Goal: Task Accomplishment & Management: Use online tool/utility

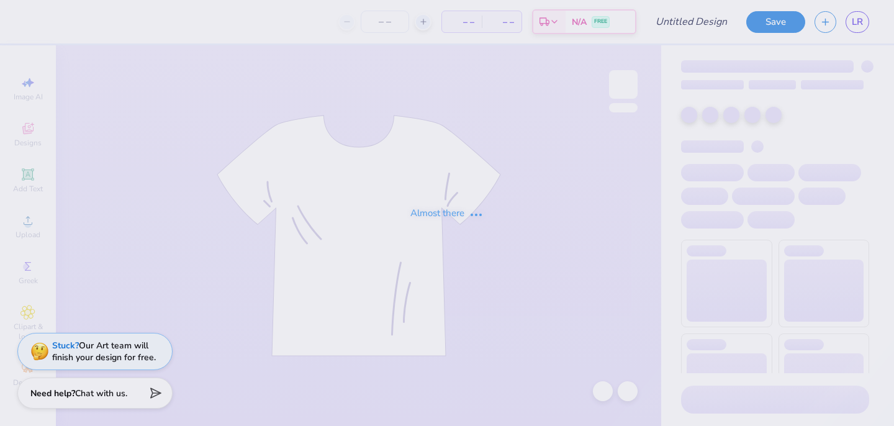
type input "idk"
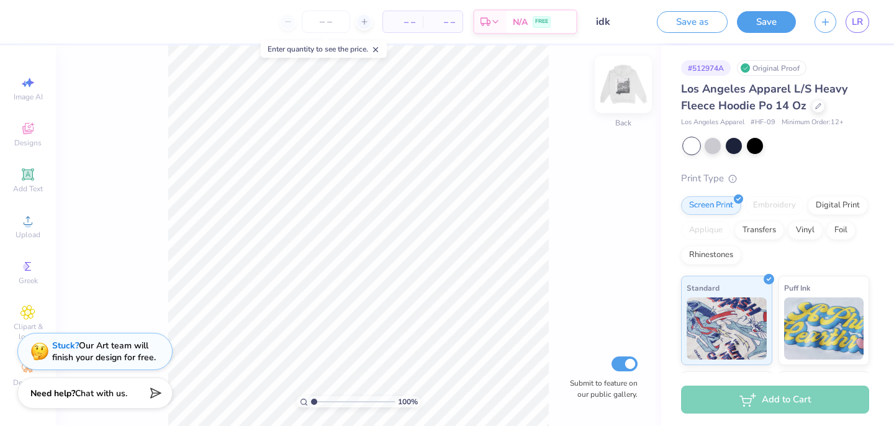
click at [618, 86] on img at bounding box center [623, 85] width 50 height 50
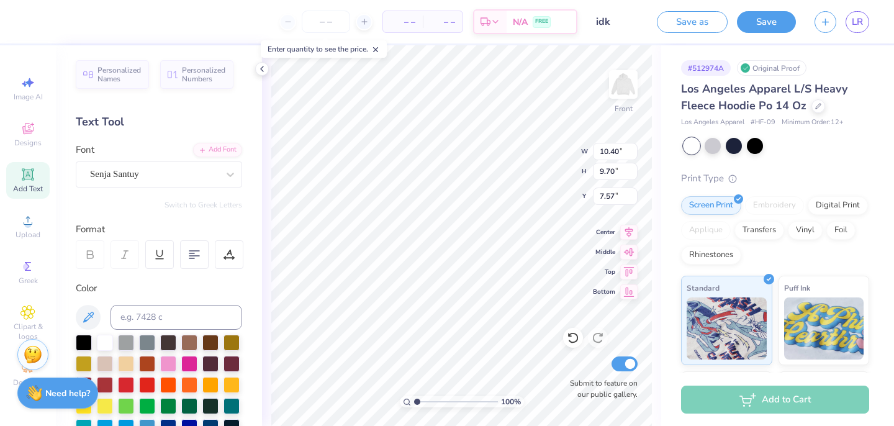
type input "7.66"
type textarea "postcard from tri delta"
type input "11.28"
type input "13.79"
type input "6.38"
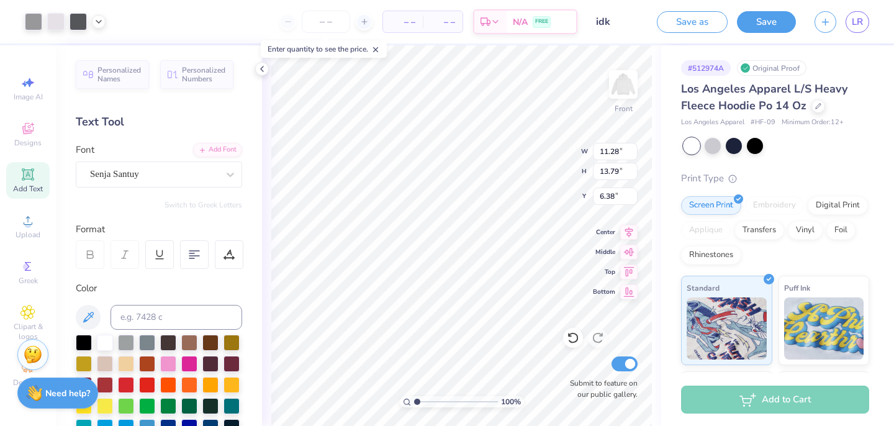
type input "3.89"
type input "2.47"
type input "20.18"
type input "11.28"
type input "13.79"
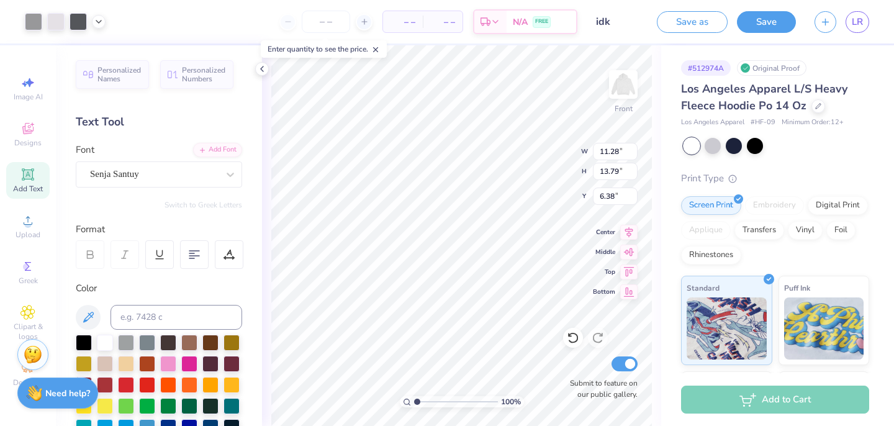
type input "6.83"
type input "18.38"
type input "9.51"
type input "9.71"
type input "7.92"
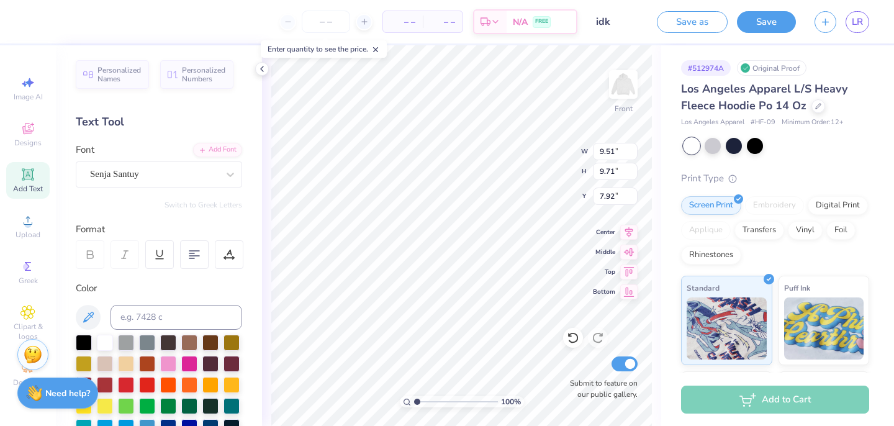
click at [416, 398] on input "range" at bounding box center [456, 401] width 84 height 11
type input "21.43"
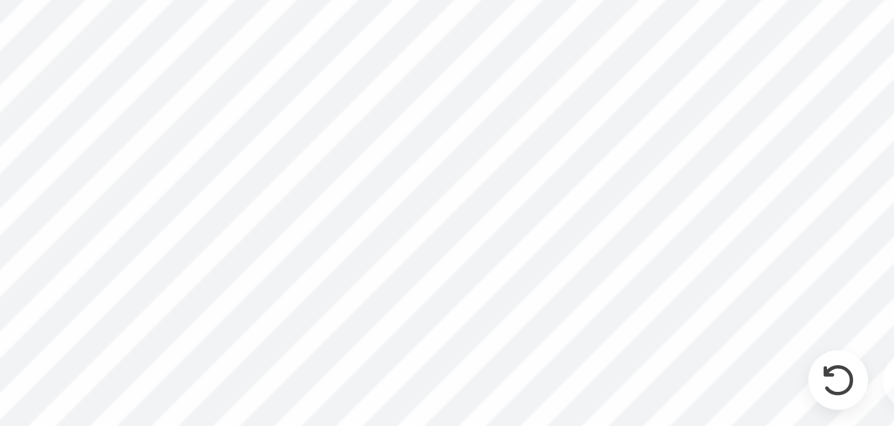
type input "22.52"
type input "23.75"
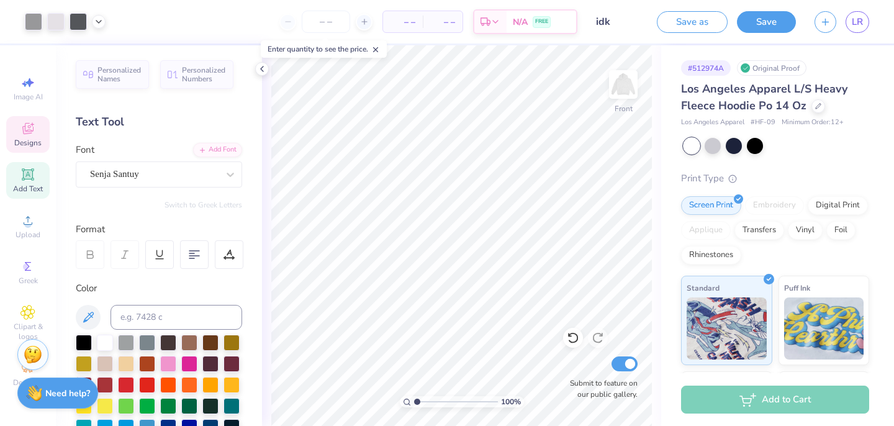
click at [29, 135] on icon at bounding box center [27, 128] width 15 height 15
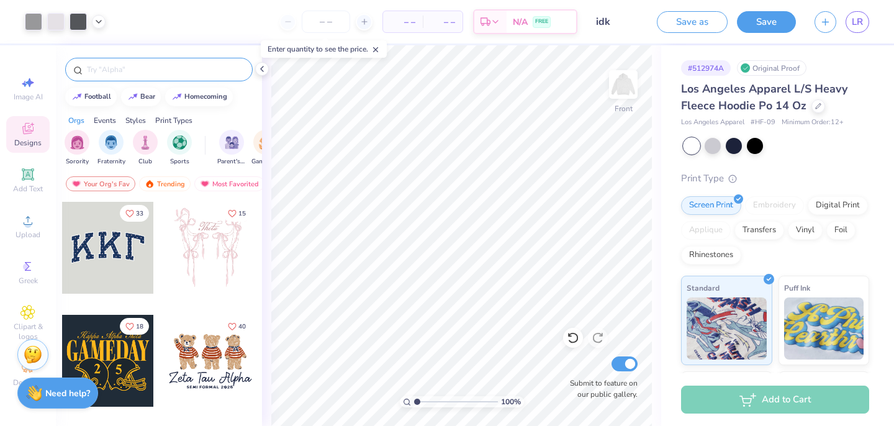
click at [113, 71] on input "text" at bounding box center [165, 69] width 159 height 12
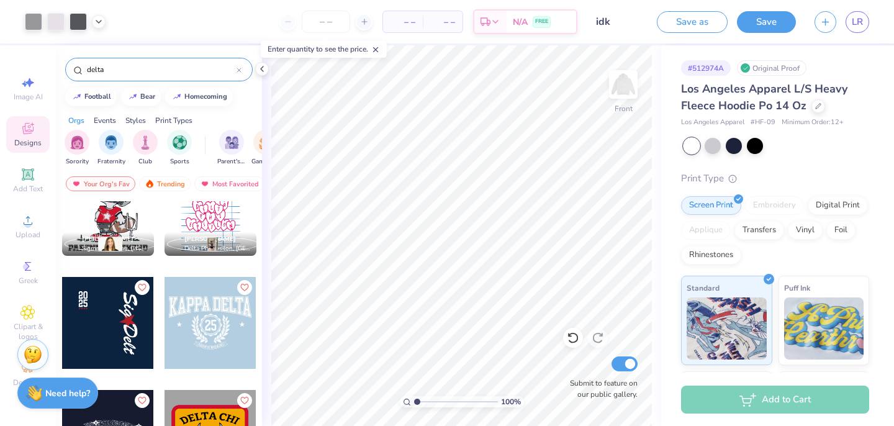
scroll to position [2049, 0]
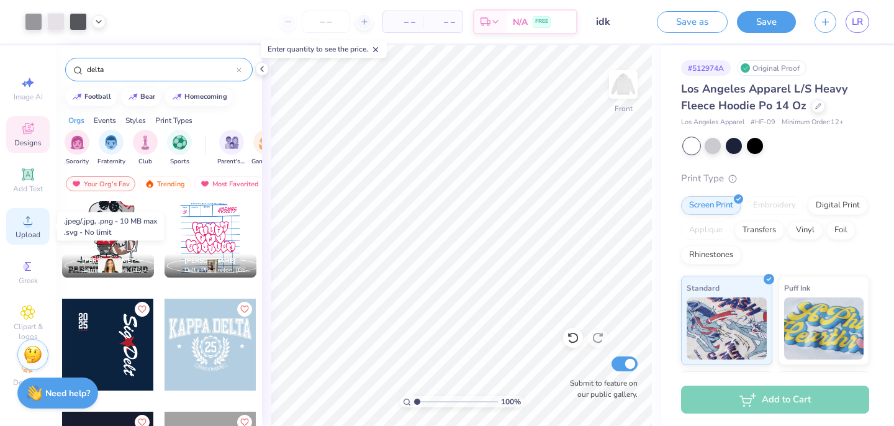
type input "delta"
click at [29, 219] on icon at bounding box center [27, 220] width 15 height 15
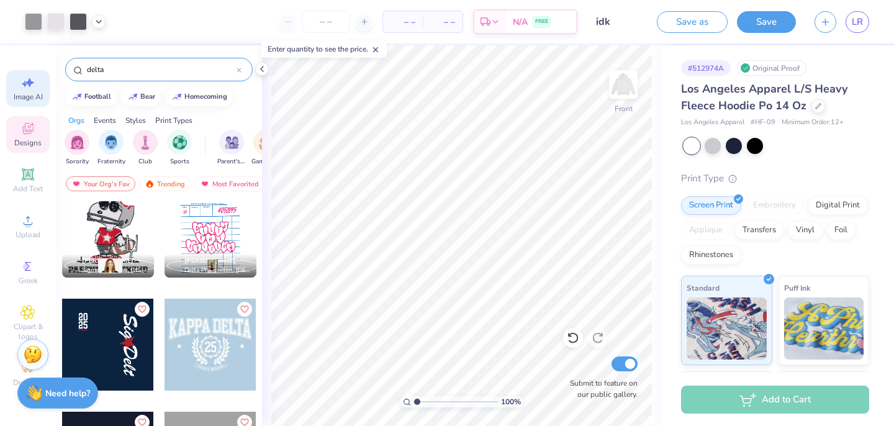
click at [22, 84] on icon at bounding box center [27, 82] width 15 height 15
select select "4"
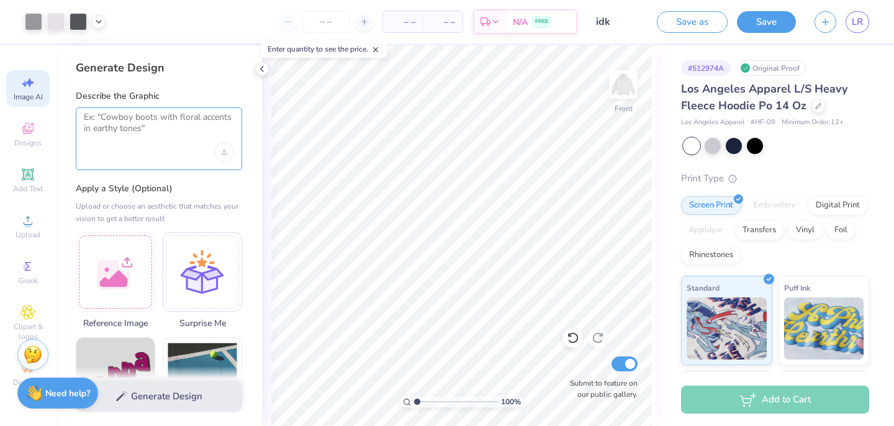
click at [130, 127] on textarea at bounding box center [159, 127] width 150 height 31
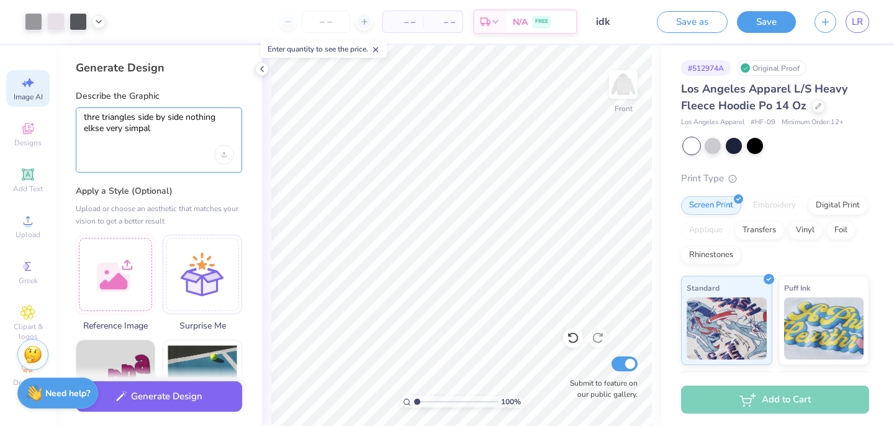
click at [95, 129] on textarea "thre triangles side by side nothing elkse very simpal" at bounding box center [159, 129] width 150 height 34
click at [96, 117] on textarea "thre triangles side by side nothing else very simpal" at bounding box center [159, 129] width 150 height 34
click at [96, 118] on textarea "thre triangles side by side nothing else very simpal" at bounding box center [159, 129] width 150 height 34
type textarea "three triangles side by side nothing else very simpal"
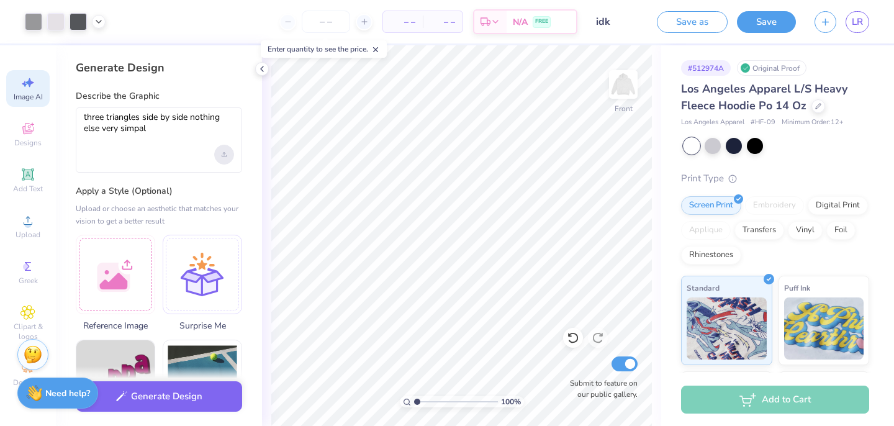
click at [225, 152] on icon "Upload image" at bounding box center [224, 154] width 5 height 5
click at [128, 395] on button "Generate Design" at bounding box center [159, 393] width 166 height 30
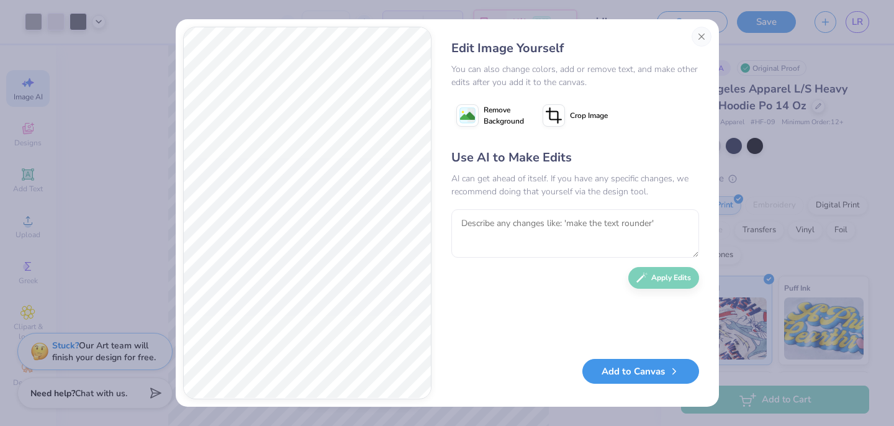
click at [650, 380] on button "Add to Canvas" at bounding box center [640, 371] width 117 height 25
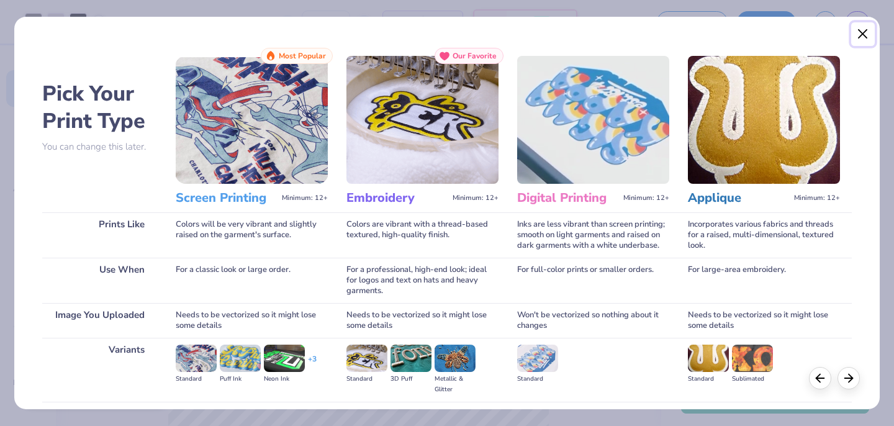
click at [863, 39] on button "Close" at bounding box center [863, 34] width 24 height 24
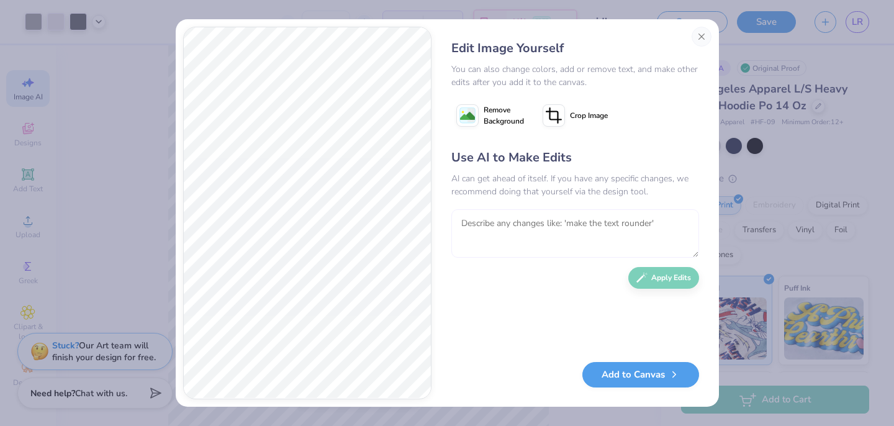
click at [536, 221] on textarea at bounding box center [575, 233] width 248 height 48
type textarea "make them not overlapping but change nothing else"
click at [681, 271] on button "Apply Edits" at bounding box center [663, 275] width 71 height 22
click at [643, 380] on button "Add to Canvas" at bounding box center [640, 371] width 117 height 25
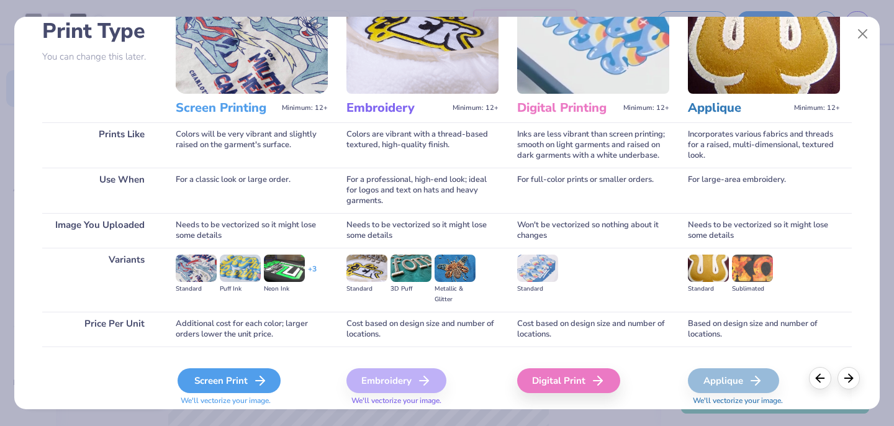
scroll to position [131, 0]
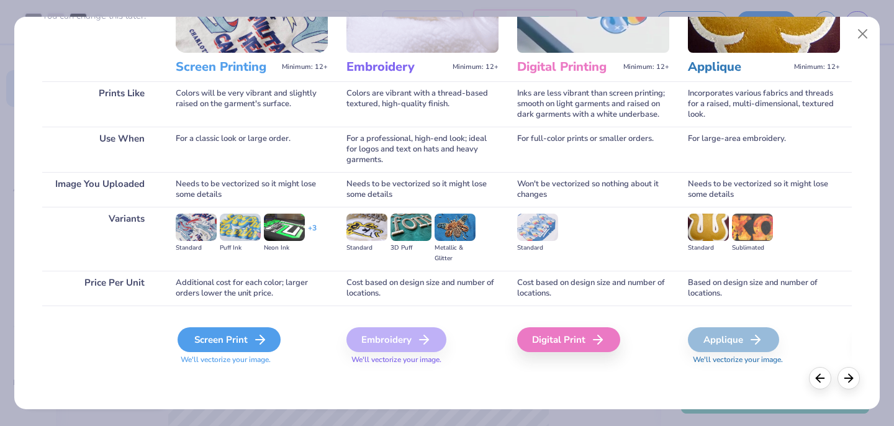
click at [193, 339] on div "Screen Print" at bounding box center [228, 339] width 103 height 25
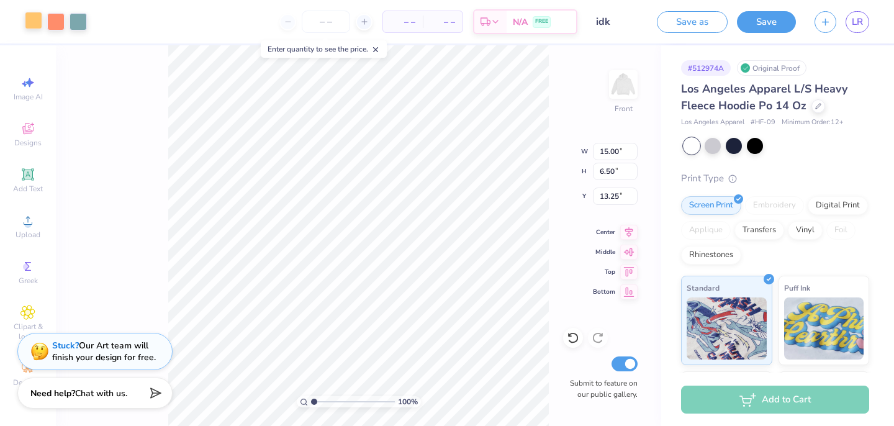
click at [30, 24] on div at bounding box center [33, 20] width 17 height 17
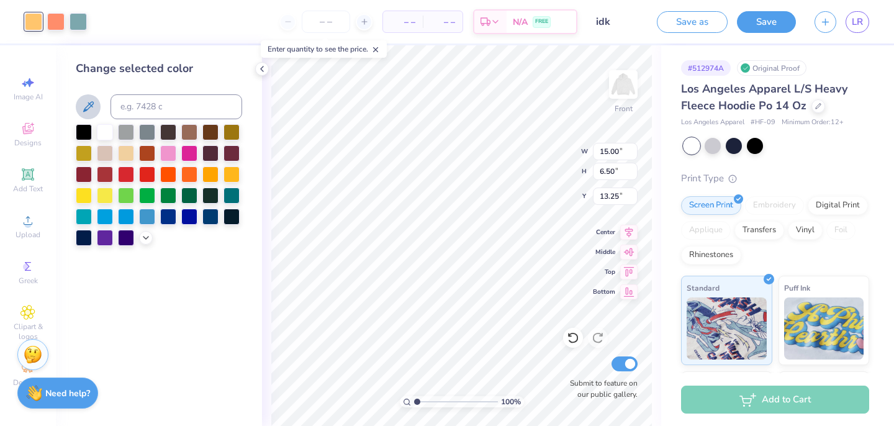
click at [92, 108] on icon at bounding box center [88, 106] width 15 height 15
click at [88, 104] on icon at bounding box center [88, 106] width 15 height 15
click at [54, 21] on div at bounding box center [55, 20] width 17 height 17
click at [90, 102] on icon at bounding box center [88, 106] width 15 height 15
click at [82, 110] on icon at bounding box center [88, 106] width 15 height 15
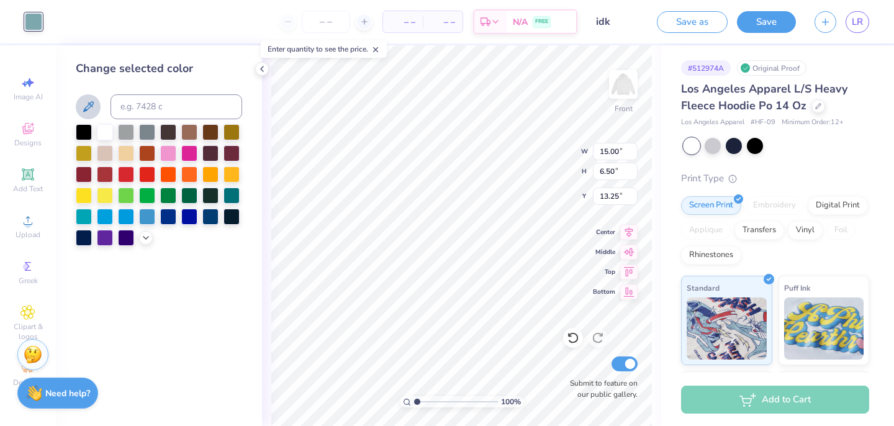
click at [94, 107] on icon at bounding box center [88, 106] width 15 height 15
type input "3.34"
type input "1.45"
type input "18.30"
type input "2.85"
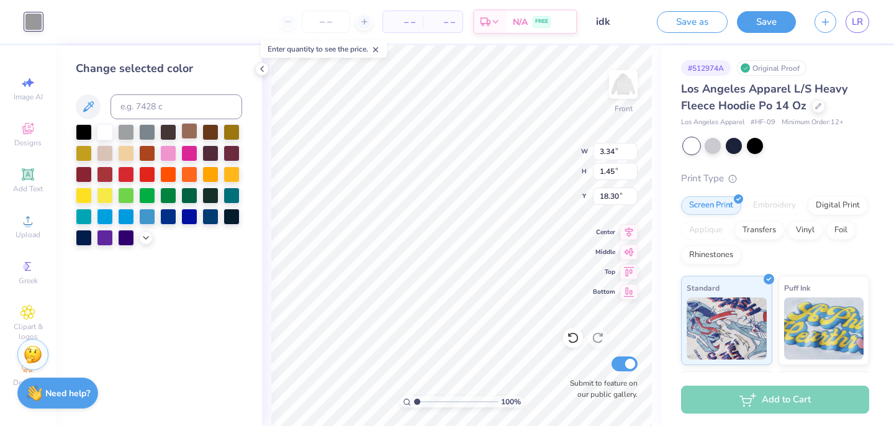
type input "2.86"
type input "22.32"
type input "3.06"
type input "2.36"
type input "22.46"
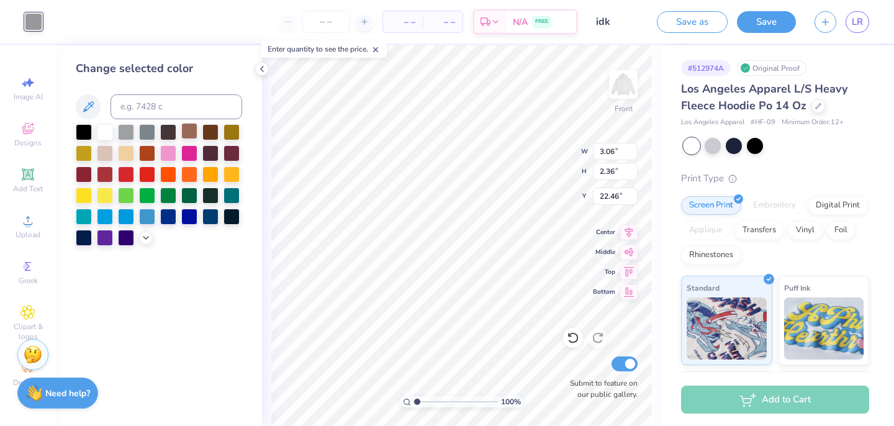
type input "2.25"
type input "1.73"
type input "22.79"
type input "2.33"
type input "1.60"
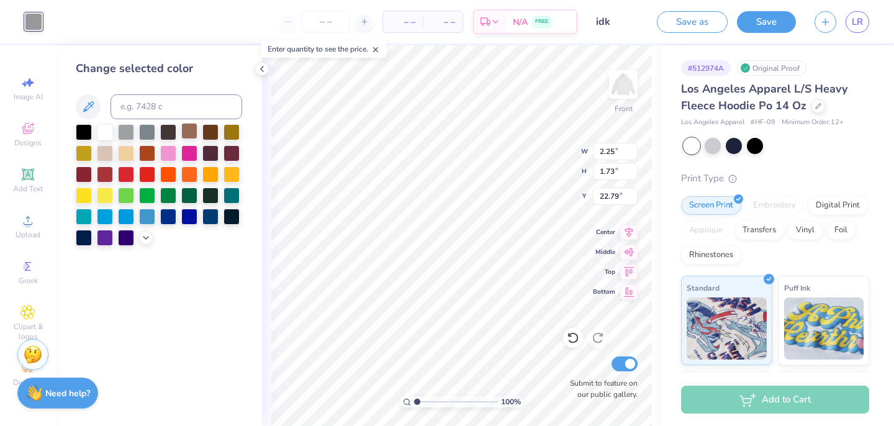
type input "22.84"
type input "1.63"
type input "1.12"
type input "23.02"
